Goal: Find specific page/section: Find specific page/section

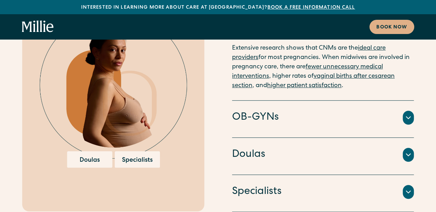
scroll to position [1466, 0]
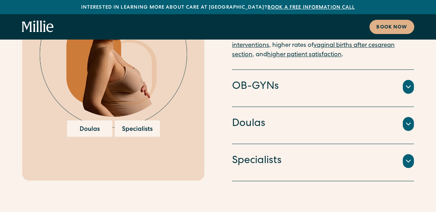
click at [165, 118] on div at bounding box center [113, 56] width 182 height 250
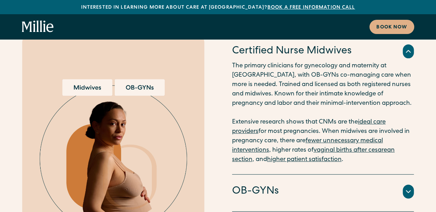
click at [276, 184] on h4 "OB-GYNs" at bounding box center [255, 191] width 47 height 15
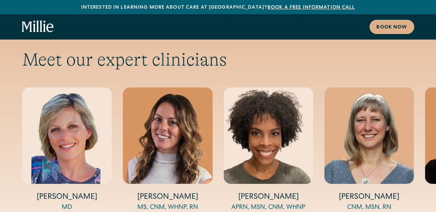
scroll to position [2292, 0]
